Goal: Information Seeking & Learning: Learn about a topic

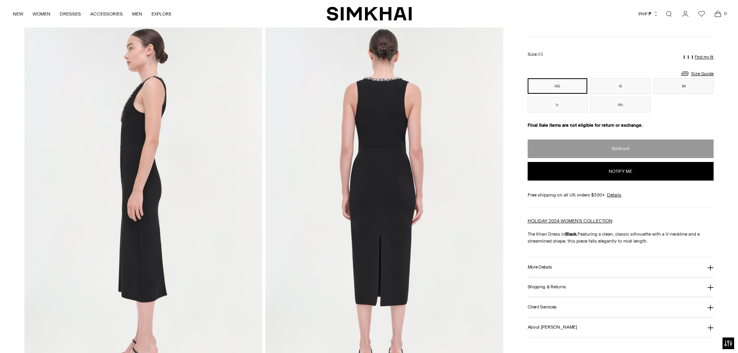
scroll to position [465, 0]
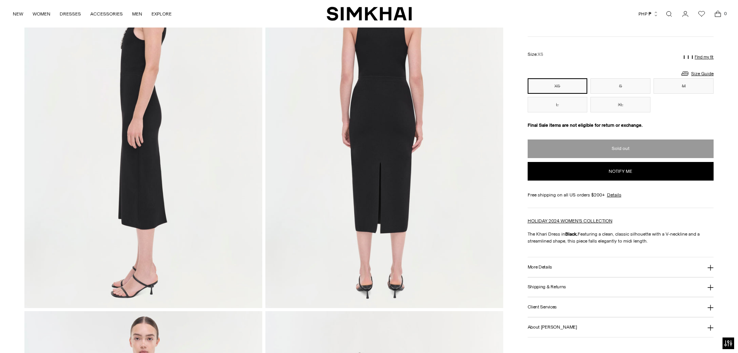
click at [587, 263] on button "More Details" at bounding box center [620, 267] width 186 height 20
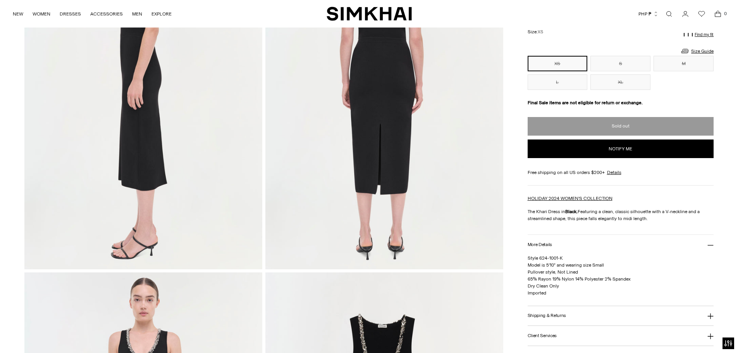
scroll to position [542, 0]
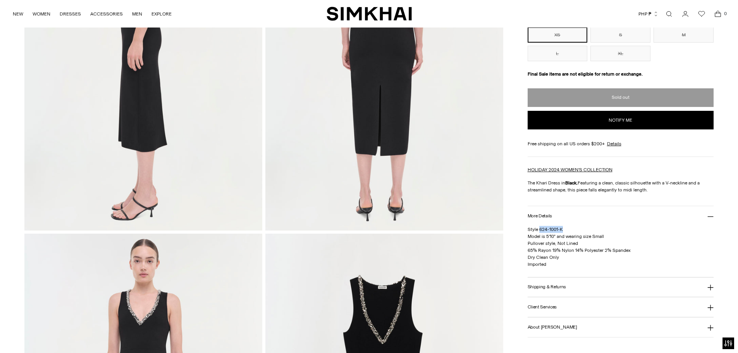
drag, startPoint x: 538, startPoint y: 228, endPoint x: 581, endPoint y: 232, distance: 42.7
click at [581, 232] on p "Style 624-1001-K Model is 5'10" and wearing size Small Pullover style, Not Line…" at bounding box center [620, 247] width 186 height 42
copy span "624-1001-K"
click at [547, 250] on span "Style 624-1001-K Model is 5'10" and wearing size Small Pullover style, Not Line…" at bounding box center [578, 247] width 103 height 40
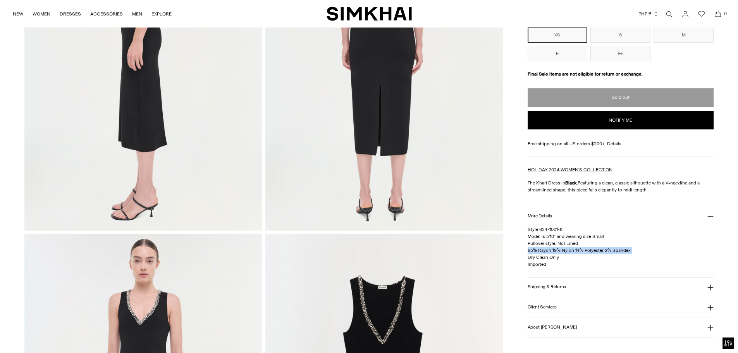
click at [547, 250] on span "Style 624-1001-K Model is 5'10" and wearing size Small Pullover style, Not Line…" at bounding box center [578, 247] width 103 height 40
copy span "65% Rayon 19% Nylon 14% Polyester 2% Spandex"
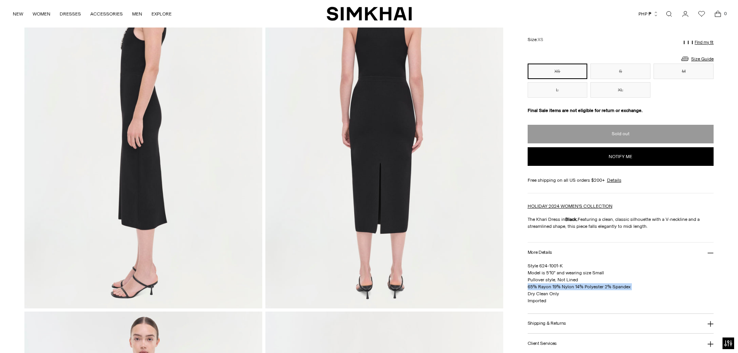
scroll to position [387, 0]
